Goal: Transaction & Acquisition: Book appointment/travel/reservation

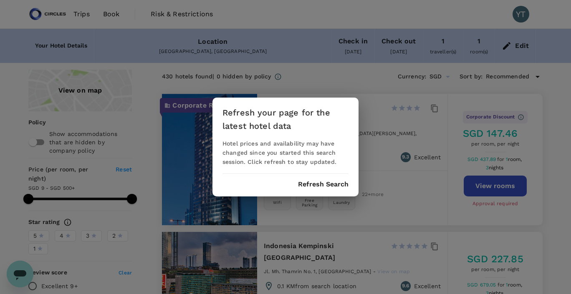
click at [301, 182] on button "Refresh Search" at bounding box center [323, 185] width 51 height 8
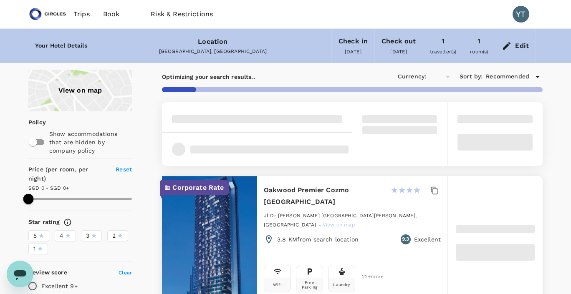
type input "499.95"
type input "SGD"
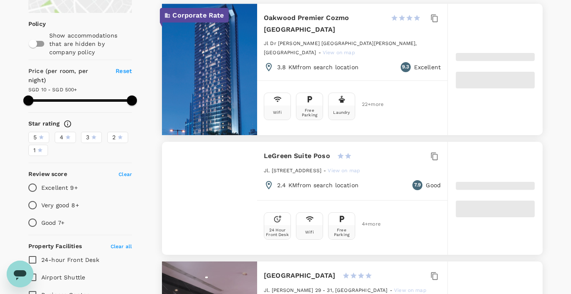
scroll to position [99, 0]
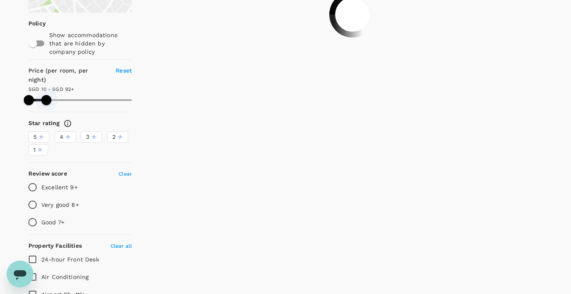
drag, startPoint x: 134, startPoint y: 91, endPoint x: 46, endPoint y: 91, distance: 87.7
click at [46, 95] on span at bounding box center [46, 100] width 10 height 10
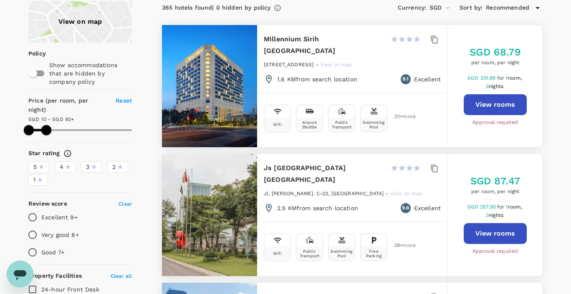
scroll to position [0, 0]
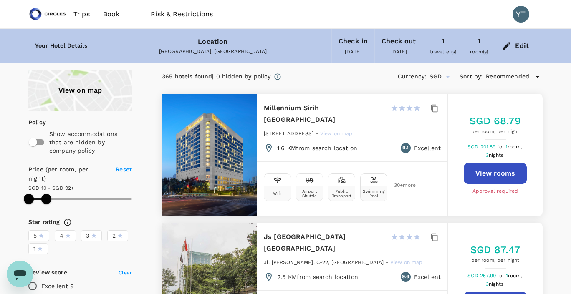
click at [93, 101] on div "View on map" at bounding box center [80, 91] width 104 height 42
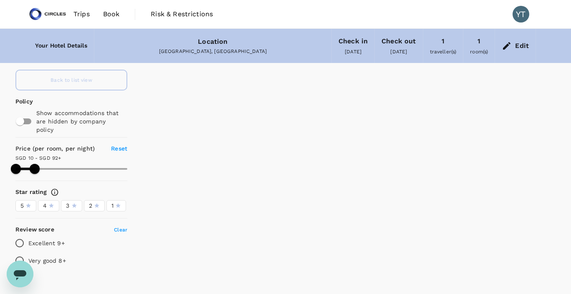
type input "92.47"
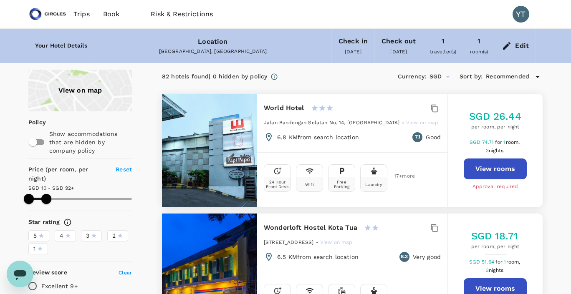
click at [516, 44] on div "Edit" at bounding box center [522, 46] width 14 height 12
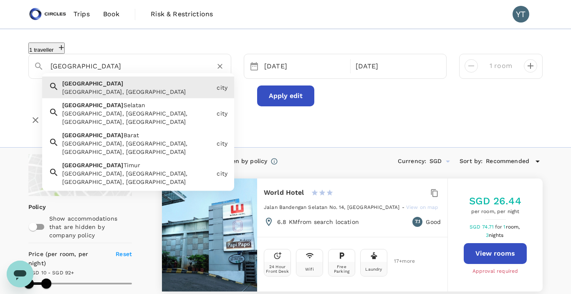
click at [112, 65] on input "[GEOGRAPHIC_DATA]" at bounding box center [127, 66] width 152 height 13
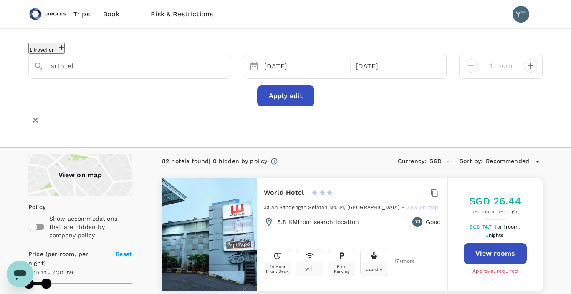
type input "[GEOGRAPHIC_DATA]"
type input "92.47"
